Goal: Task Accomplishment & Management: Complete application form

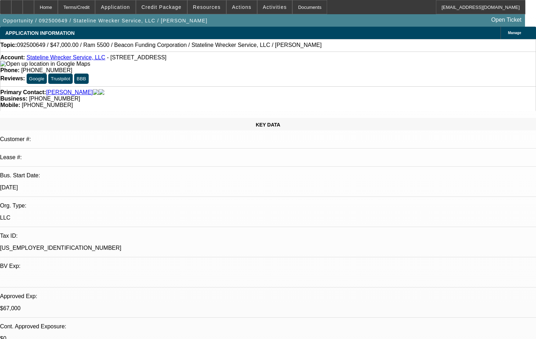
select select "0"
select select "2"
select select "0.1"
select select "0"
select select "2"
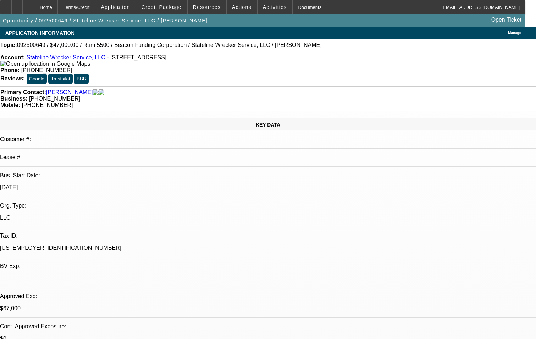
select select "0.1"
select select "1"
select select "2"
select select "4"
select select "1"
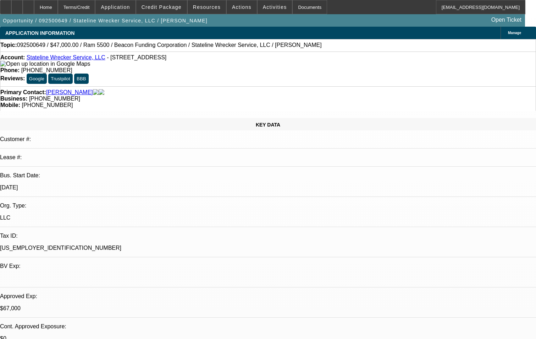
select select "2"
select select "4"
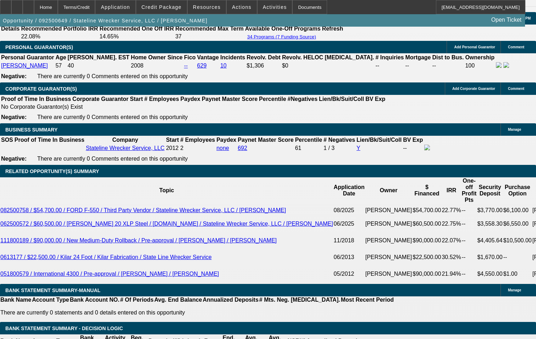
scroll to position [1030, 0]
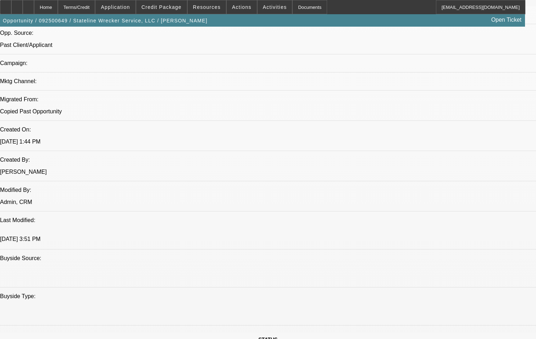
scroll to position [426, 0]
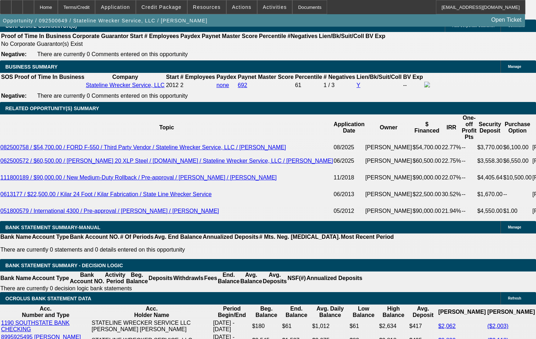
scroll to position [1030, 0]
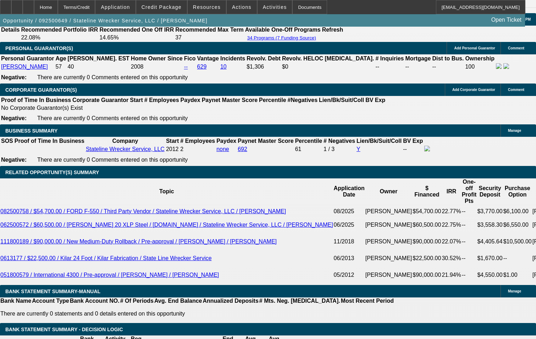
drag, startPoint x: 250, startPoint y: 163, endPoint x: 267, endPoint y: 166, distance: 17.3
drag, startPoint x: 250, startPoint y: 181, endPoint x: 268, endPoint y: 184, distance: 18.6
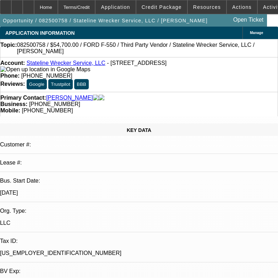
select select "0"
select select "2"
select select "0.1"
select select "0"
select select "2"
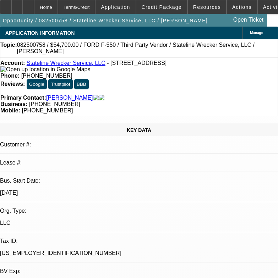
select select "0.1"
select select "0"
select select "2"
select select "0.1"
select select "0"
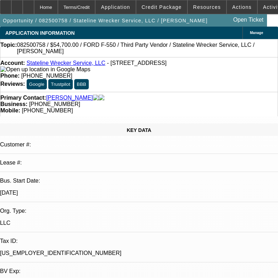
select select "0.1"
select select "1"
select select "2"
select select "4"
select select "1"
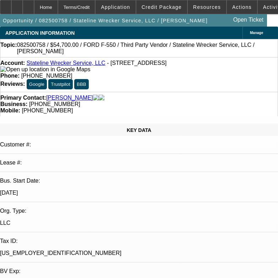
select select "2"
select select "4"
select select "1"
select select "2"
select select "4"
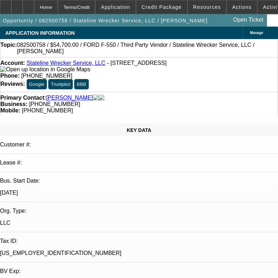
select select "1"
select select "2"
select select "4"
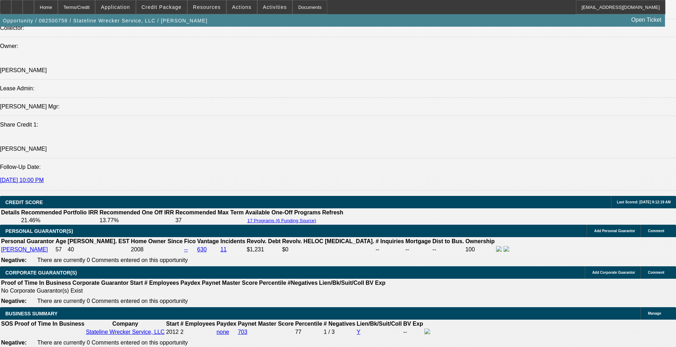
scroll to position [852, 0]
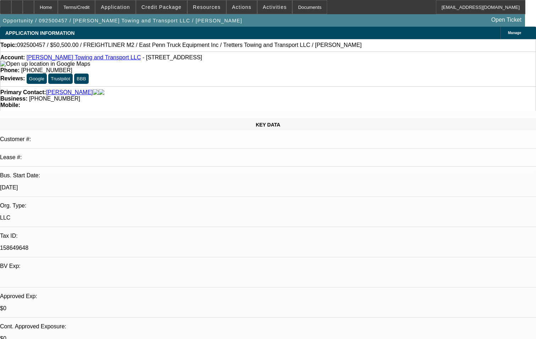
select select "0"
select select "2"
select select "0"
select select "2"
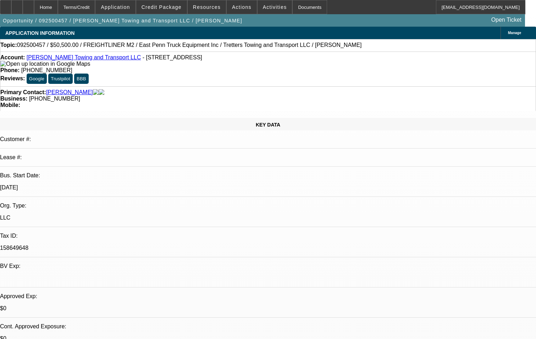
select select "0"
select select "2"
select select "0"
select select "0.1"
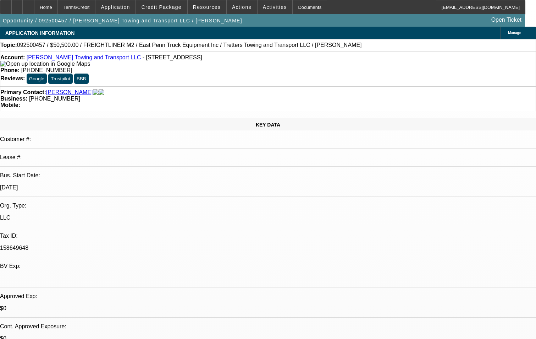
select select "2"
select select "0"
select select "1"
select select "2"
select select "6"
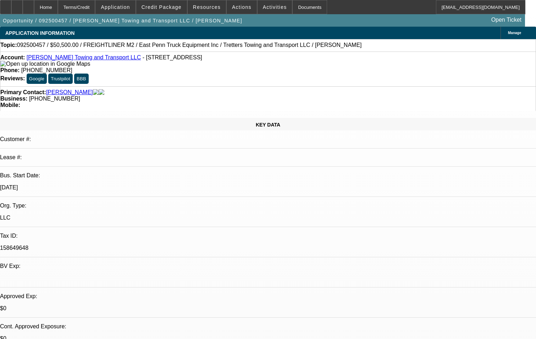
select select "1"
select select "2"
select select "6"
select select "1"
select select "2"
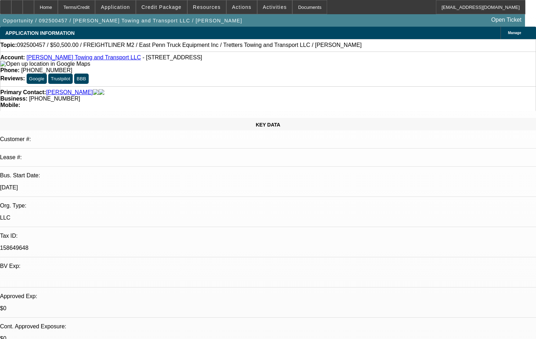
select select "6"
select select "1"
select select "2"
select select "6"
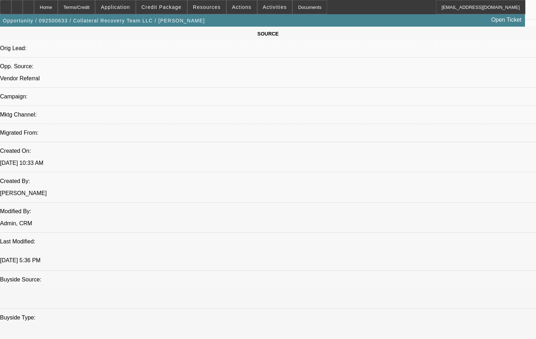
select select "0.15"
select select "0"
select select "0.15"
select select "0"
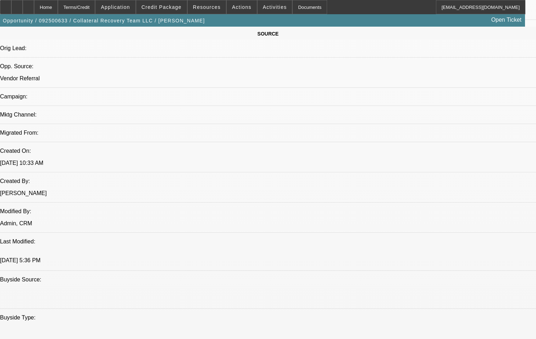
select select "0"
select select "2"
select select "0"
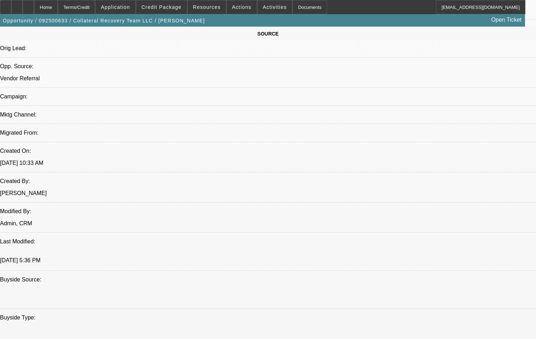
select select "2"
select select "0"
select select "1"
select select "3"
select select "6"
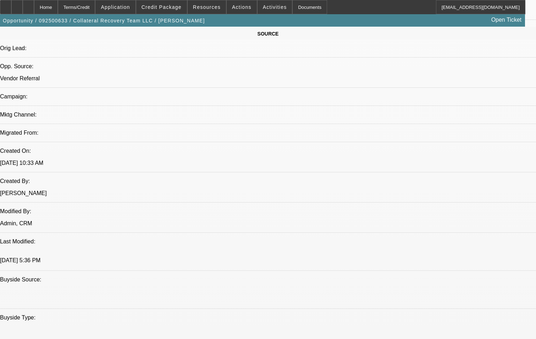
select select "1"
select select "3"
select select "6"
select select "1"
select select "2"
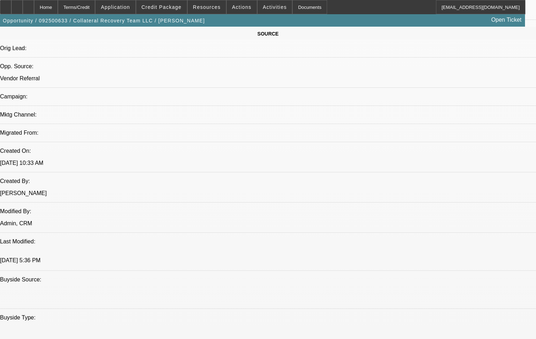
select select "6"
select select "1"
select select "2"
select select "6"
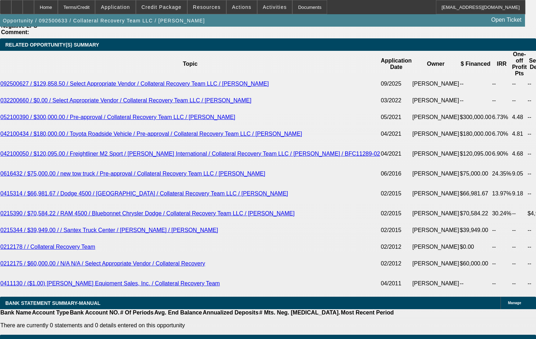
scroll to position [1385, 0]
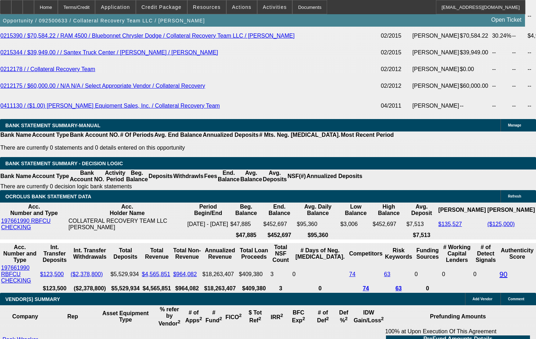
scroll to position [1456, 0]
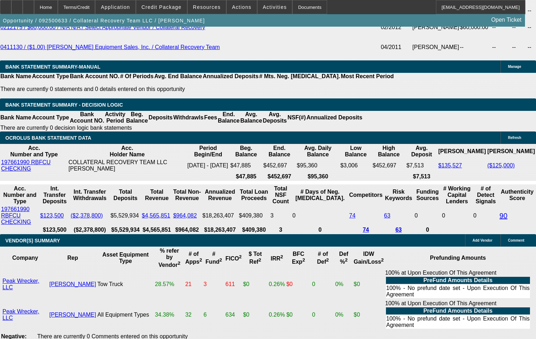
scroll to position [1491, 0]
